Goal: Information Seeking & Learning: Learn about a topic

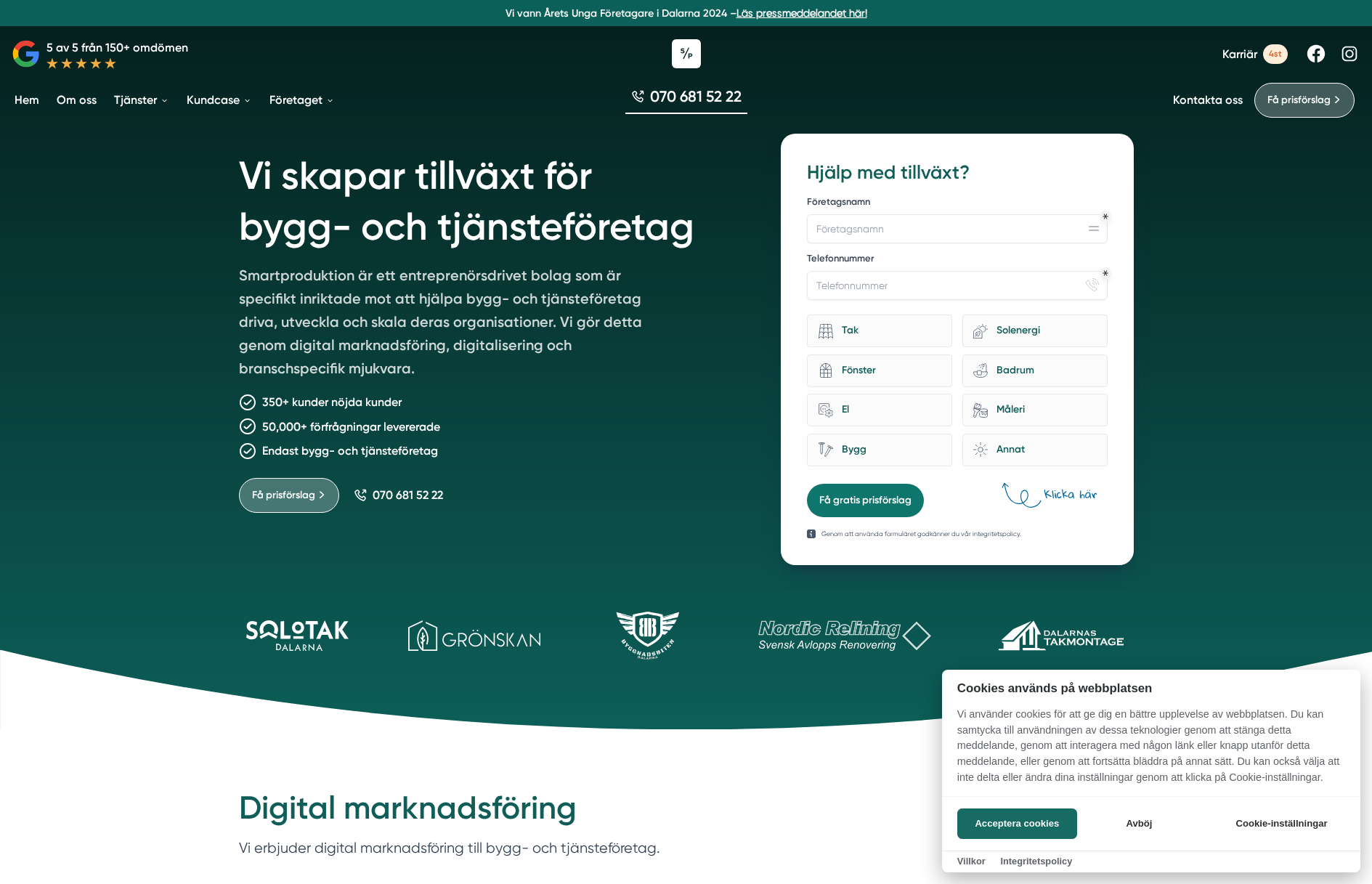
click at [157, 99] on div at bounding box center [686, 442] width 1372 height 884
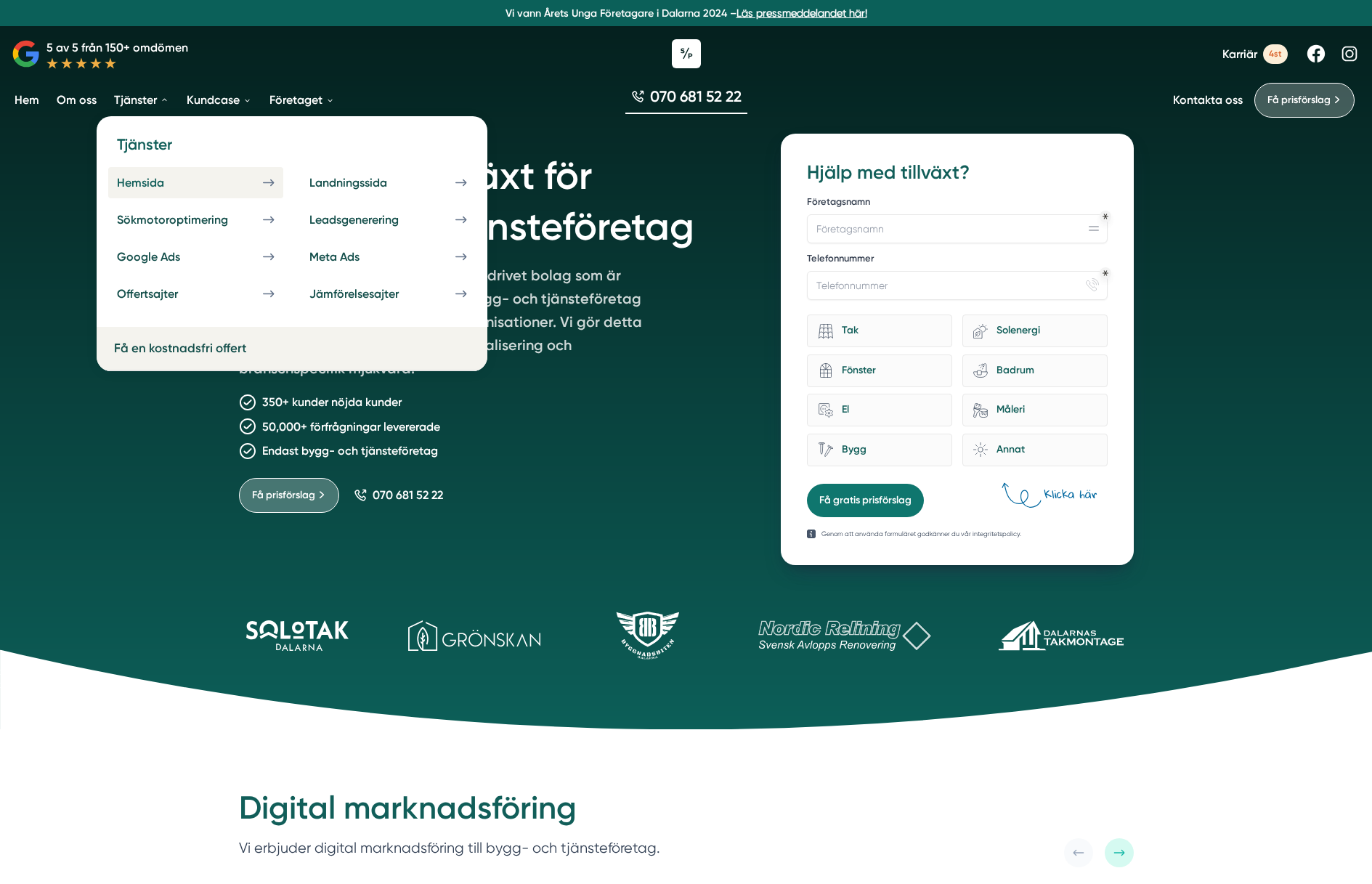
click at [147, 176] on div "Hemsida" at bounding box center [157, 182] width 82 height 14
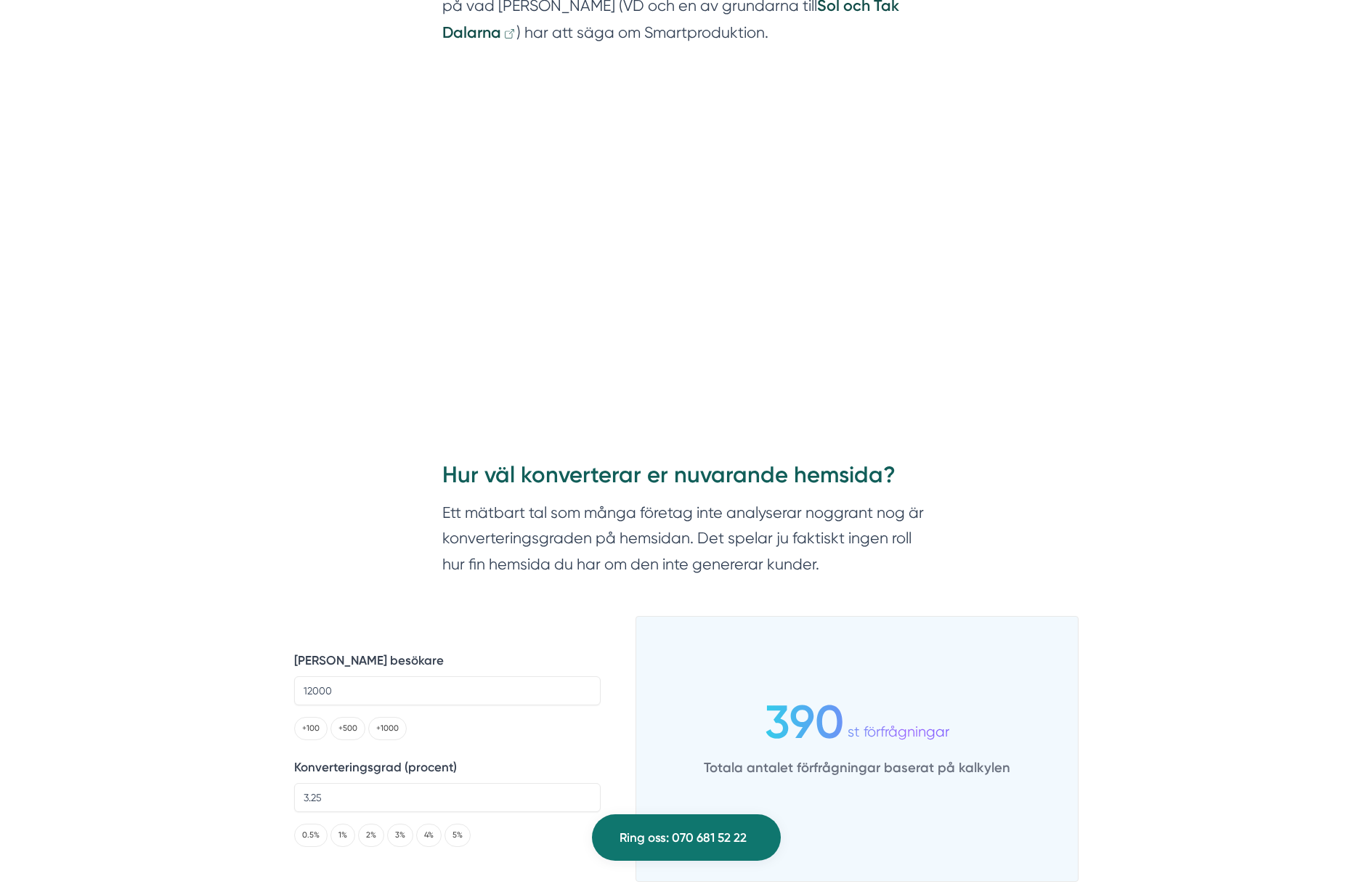
scroll to position [2759, 0]
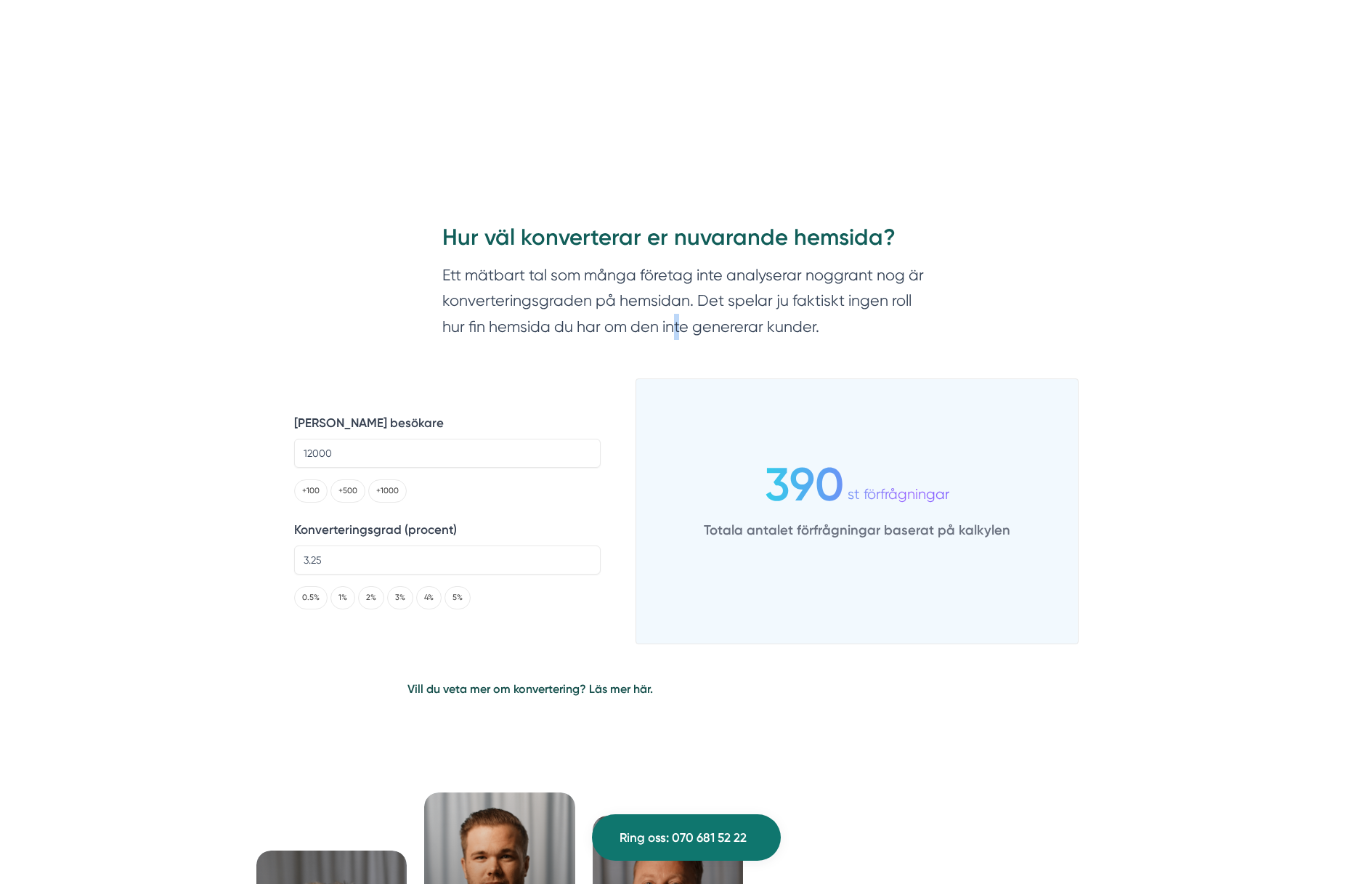
click at [678, 318] on section "Ett mätbart tal som många företag inte analyserar noggrant nog är konverterings…" at bounding box center [686, 303] width 488 height 84
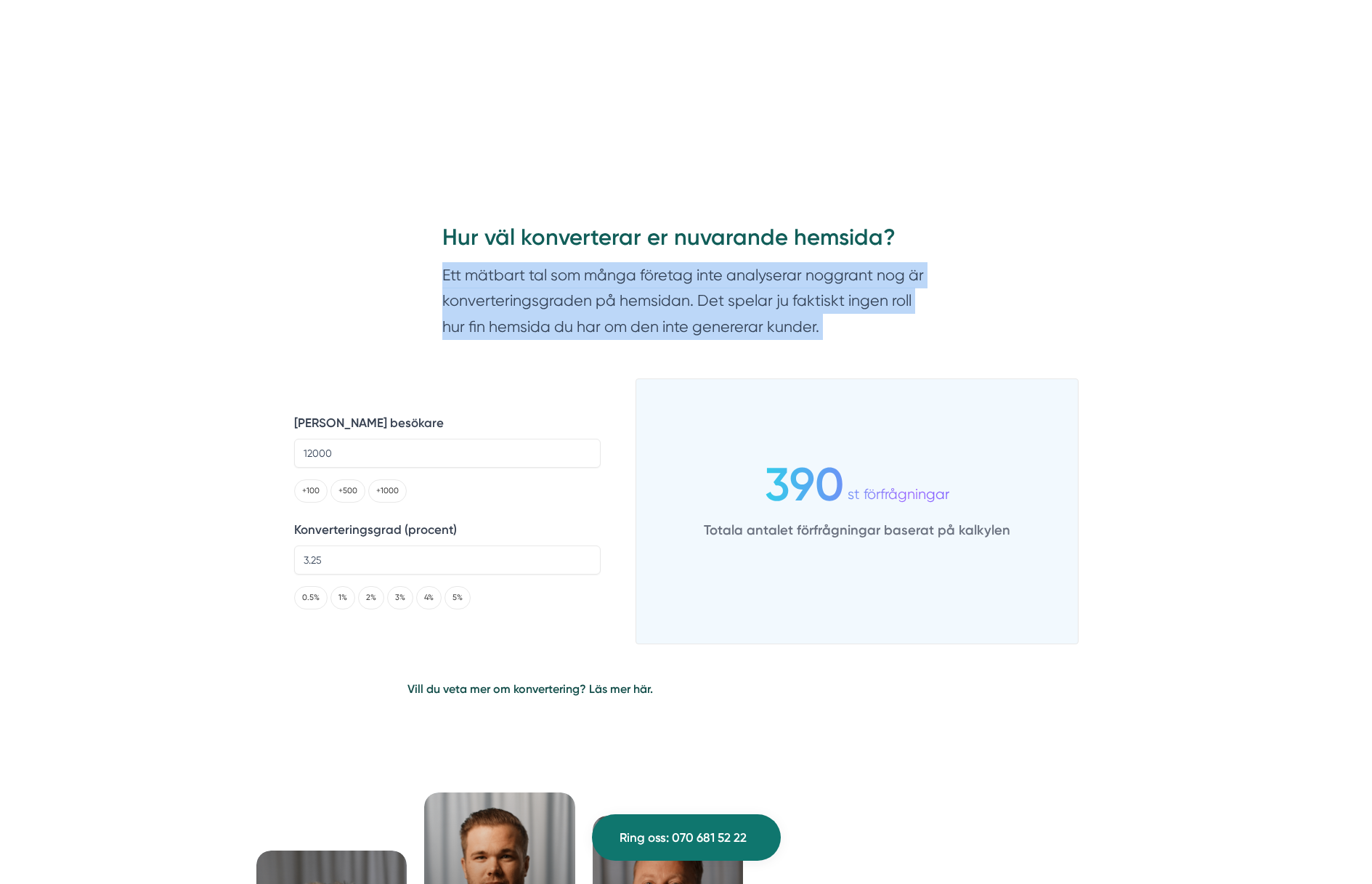
click at [678, 318] on section "Ett mätbart tal som många företag inte analyserar noggrant nog är konverterings…" at bounding box center [686, 303] width 488 height 84
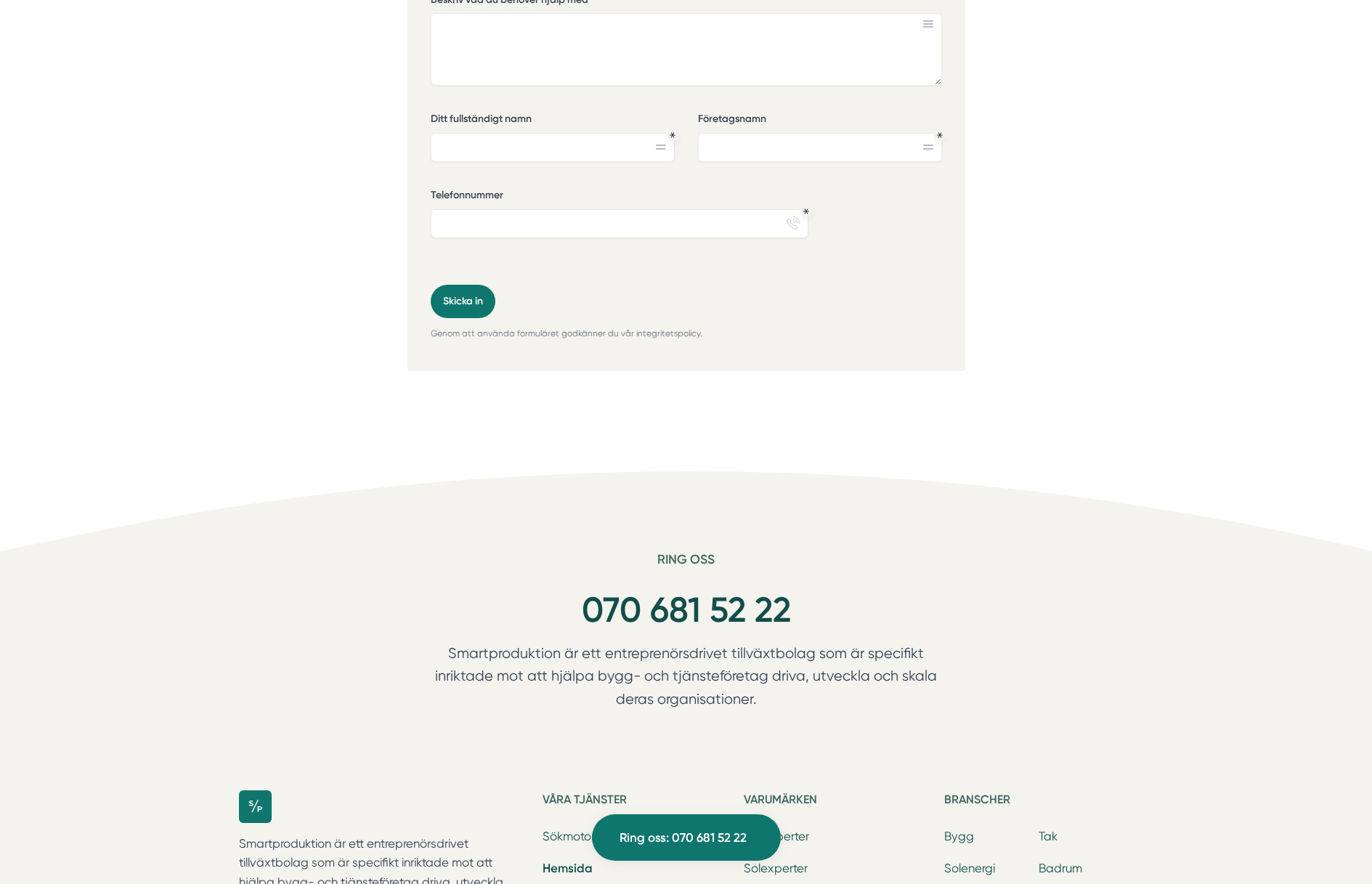
scroll to position [5011, 0]
